Goal: Information Seeking & Learning: Learn about a topic

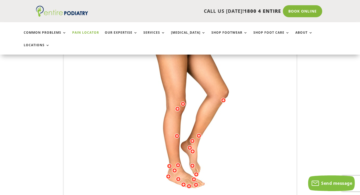
scroll to position [126, 0]
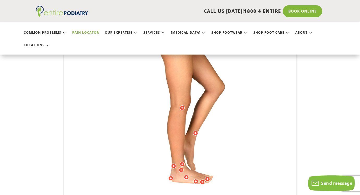
click at [197, 172] on img at bounding box center [180, 105] width 144 height 209
click at [196, 179] on div at bounding box center [195, 181] width 5 height 5
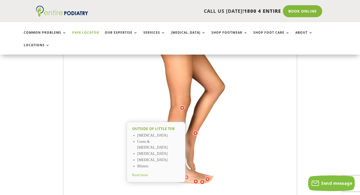
click at [195, 179] on div at bounding box center [195, 181] width 5 height 5
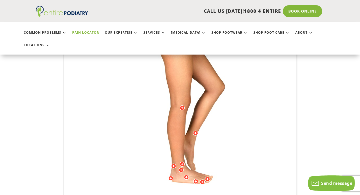
click at [195, 179] on div at bounding box center [195, 181] width 5 height 5
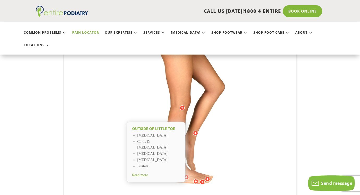
click at [148, 173] on span "Read more" at bounding box center [140, 175] width 16 height 4
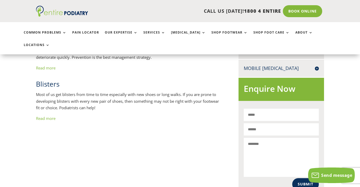
scroll to position [287, 0]
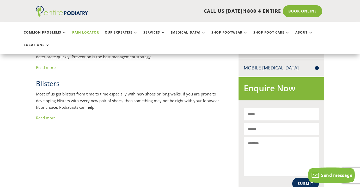
click at [80, 33] on link "Pain Locator" at bounding box center [85, 36] width 27 height 11
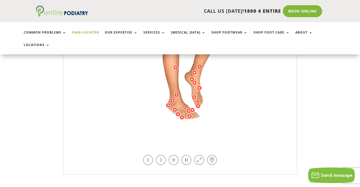
scroll to position [196, 0]
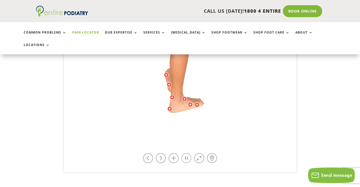
click at [186, 154] on link at bounding box center [186, 159] width 10 height 10
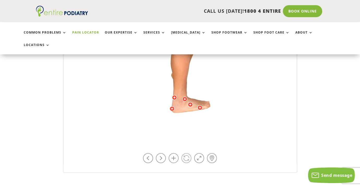
click at [186, 154] on link at bounding box center [186, 159] width 10 height 10
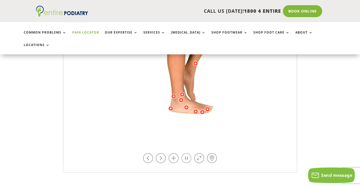
click at [186, 154] on link at bounding box center [186, 159] width 10 height 10
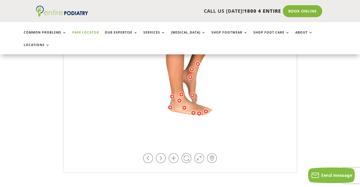
click at [199, 111] on div at bounding box center [199, 113] width 5 height 5
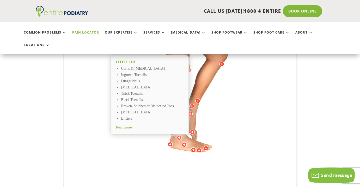
scroll to position [160, 0]
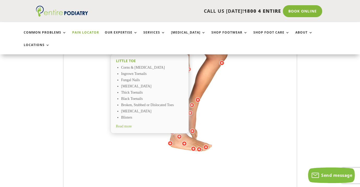
click at [193, 147] on div at bounding box center [193, 149] width 5 height 5
